Goal: Check status: Check status

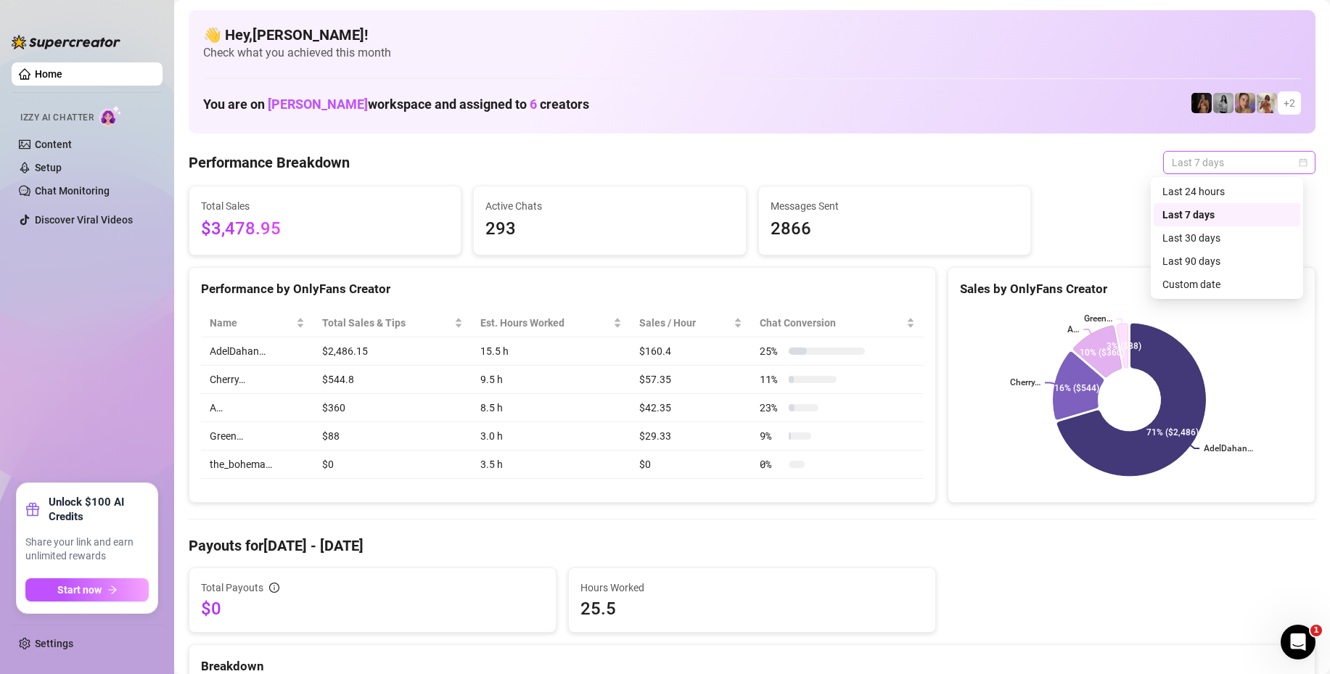
click at [1187, 160] on span "Last 7 days" at bounding box center [1239, 163] width 135 height 22
click at [1191, 245] on div "Last 30 days" at bounding box center [1227, 238] width 129 height 16
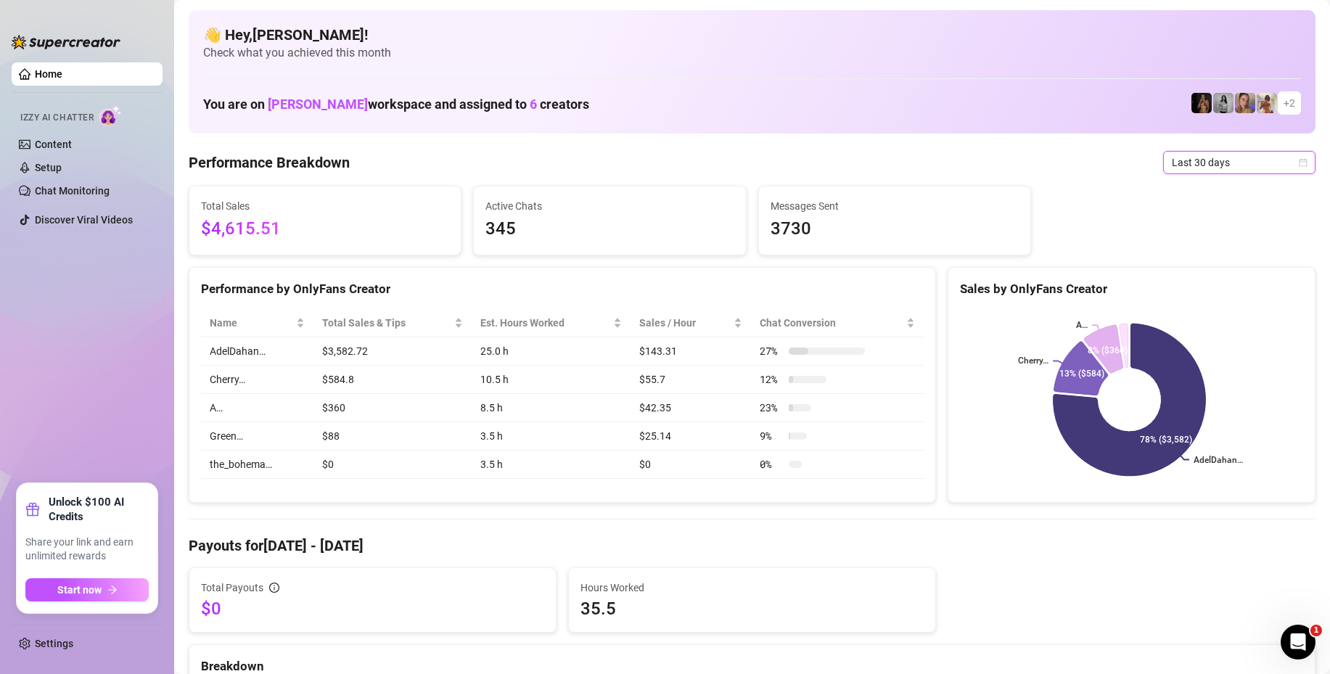
click at [1209, 162] on span "Last 30 days" at bounding box center [1239, 163] width 135 height 22
click at [1201, 195] on div "Last 24 hours" at bounding box center [1227, 192] width 129 height 16
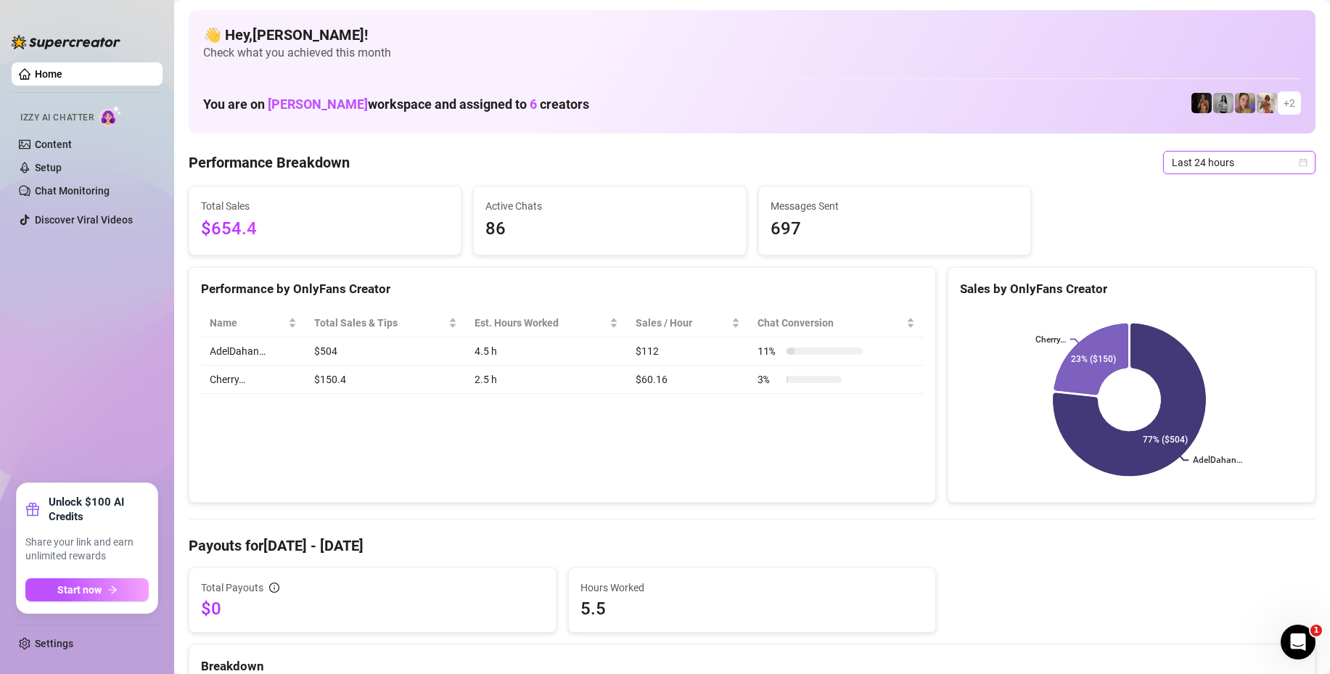
click at [1194, 159] on span "Last 24 hours" at bounding box center [1239, 163] width 135 height 22
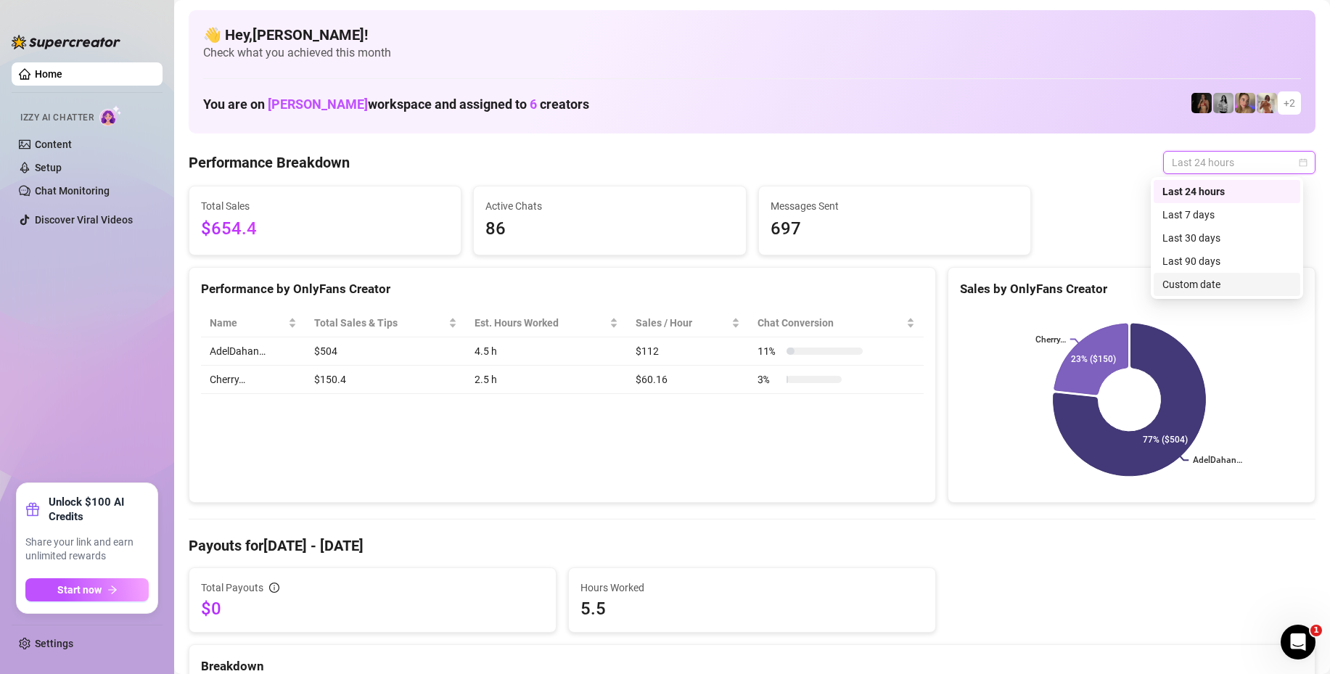
click at [1210, 281] on div "Custom date" at bounding box center [1227, 285] width 129 height 16
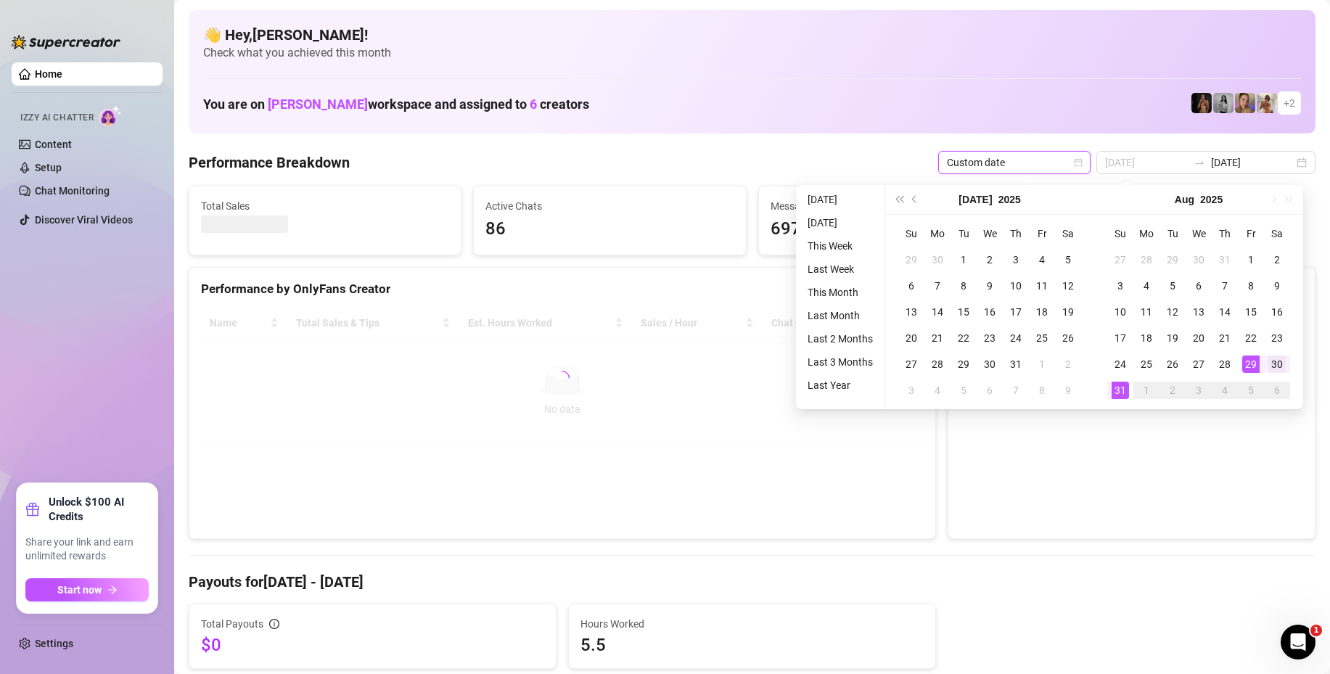
type input "[DATE]"
click at [1279, 364] on div "30" at bounding box center [1277, 364] width 17 height 17
click at [1279, 362] on div "30" at bounding box center [1277, 364] width 17 height 17
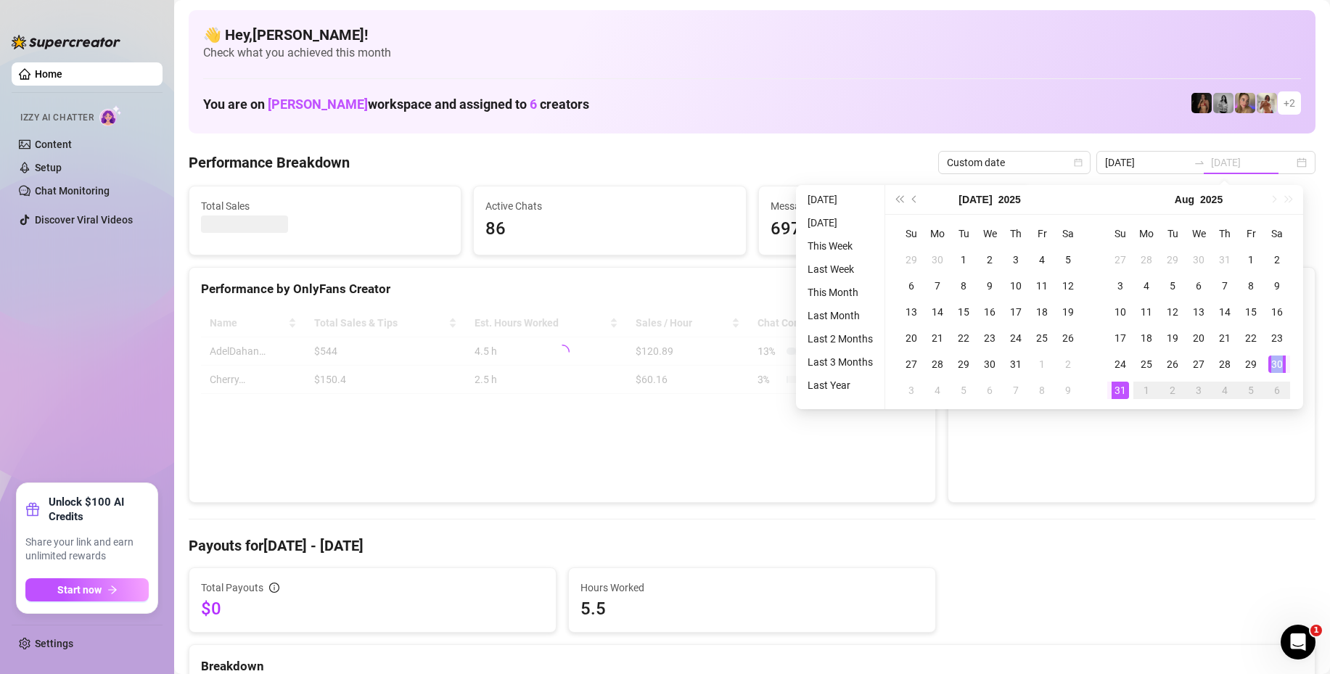
type input "[DATE]"
